Goal: Information Seeking & Learning: Learn about a topic

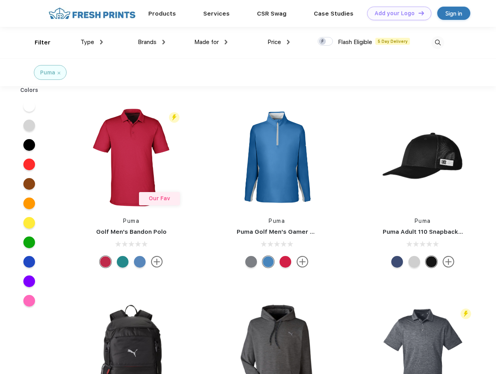
click at [397, 13] on link "Add your Logo Design Tool" at bounding box center [399, 14] width 64 height 14
click at [0, 0] on div "Design Tool" at bounding box center [0, 0] width 0 height 0
click at [418, 13] on link "Add your Logo Design Tool" at bounding box center [399, 14] width 64 height 14
click at [37, 42] on div "Filter" at bounding box center [43, 42] width 16 height 9
click at [92, 42] on span "Type" at bounding box center [88, 42] width 14 height 7
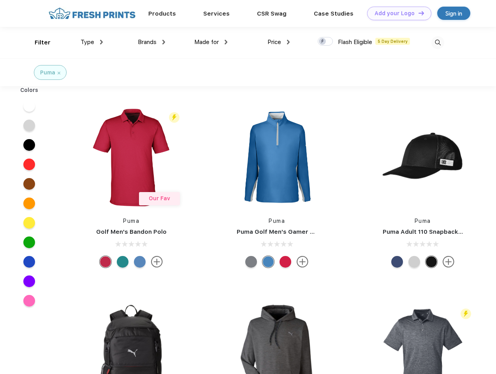
click at [152, 42] on span "Brands" at bounding box center [147, 42] width 19 height 7
click at [211, 42] on span "Made for" at bounding box center [206, 42] width 25 height 7
click at [279, 42] on span "Price" at bounding box center [275, 42] width 14 height 7
click at [326, 42] on div at bounding box center [325, 41] width 15 height 9
click at [323, 42] on input "checkbox" at bounding box center [320, 39] width 5 height 5
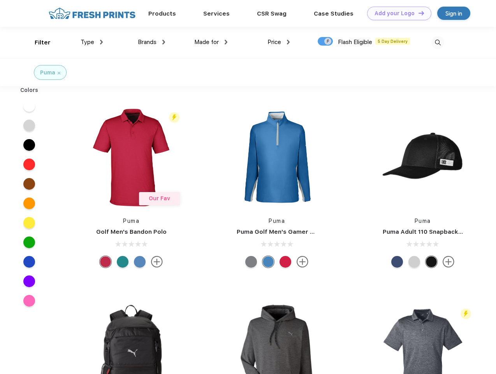
click at [438, 42] on img at bounding box center [438, 42] width 13 height 13
